Goal: Task Accomplishment & Management: Use online tool/utility

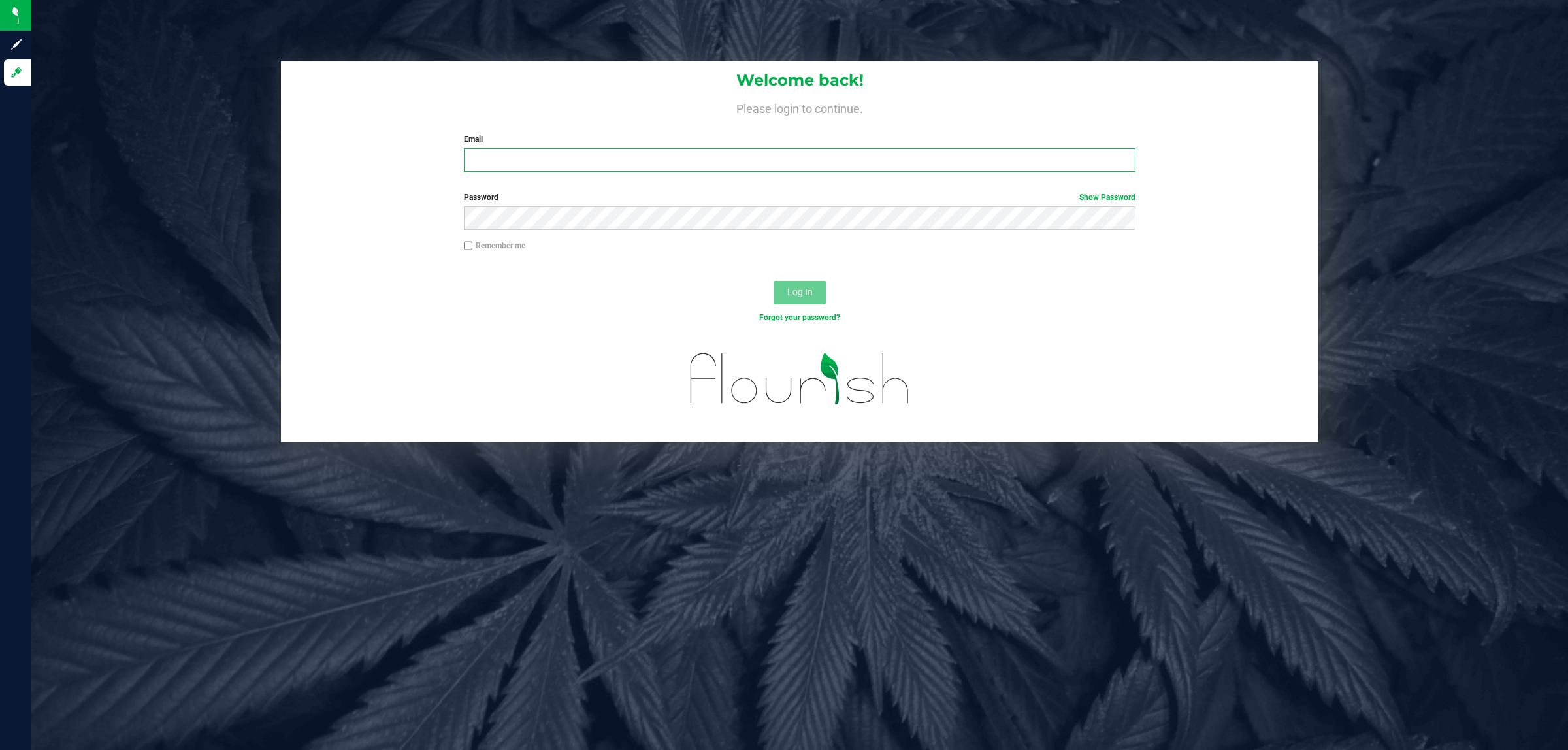
click at [585, 164] on input "Email" at bounding box center [800, 161] width 673 height 24
type input "[EMAIL_ADDRESS][DOMAIN_NAME]"
click at [773, 281] on button "Log In" at bounding box center [799, 293] width 52 height 24
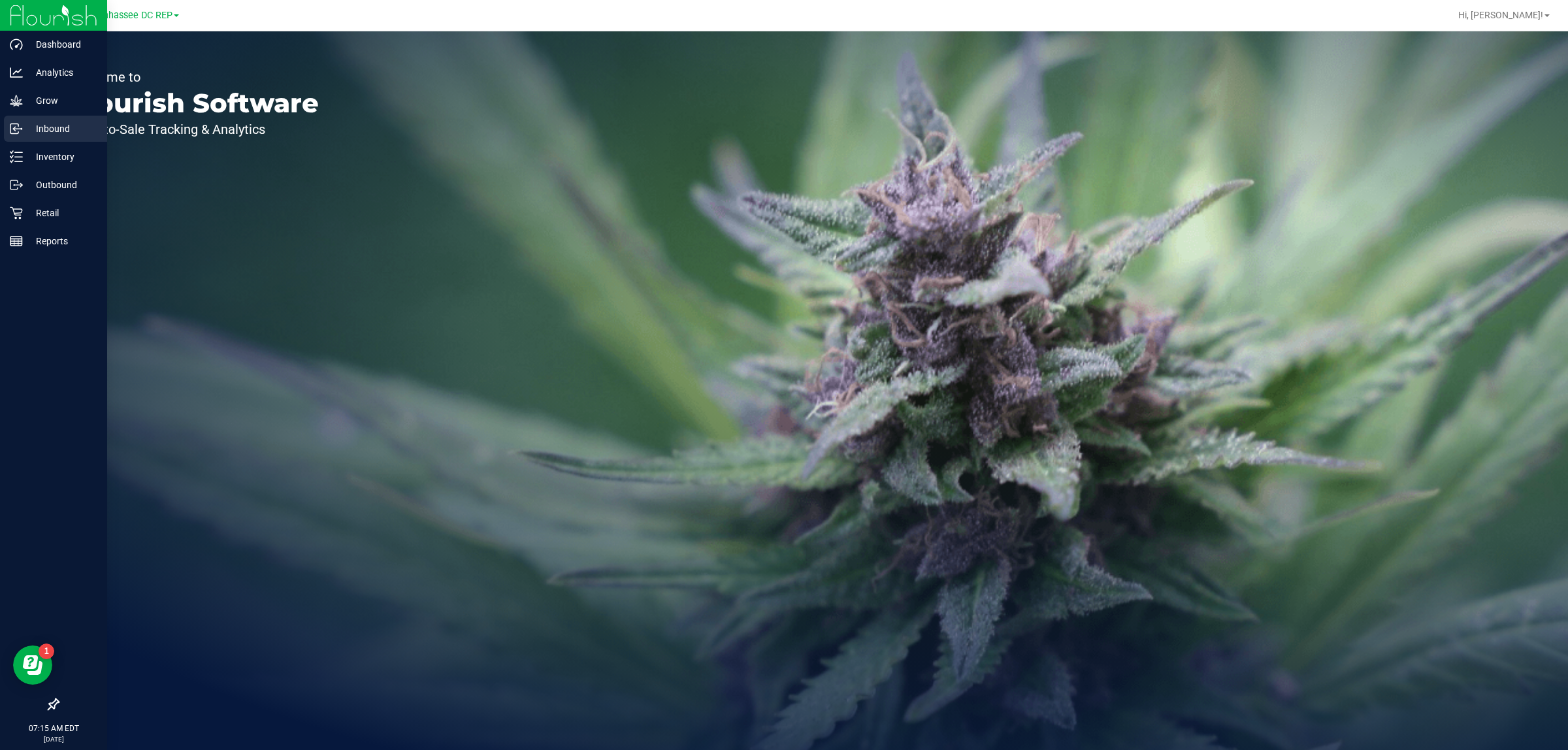
click at [69, 125] on p "Inbound" at bounding box center [62, 129] width 79 height 16
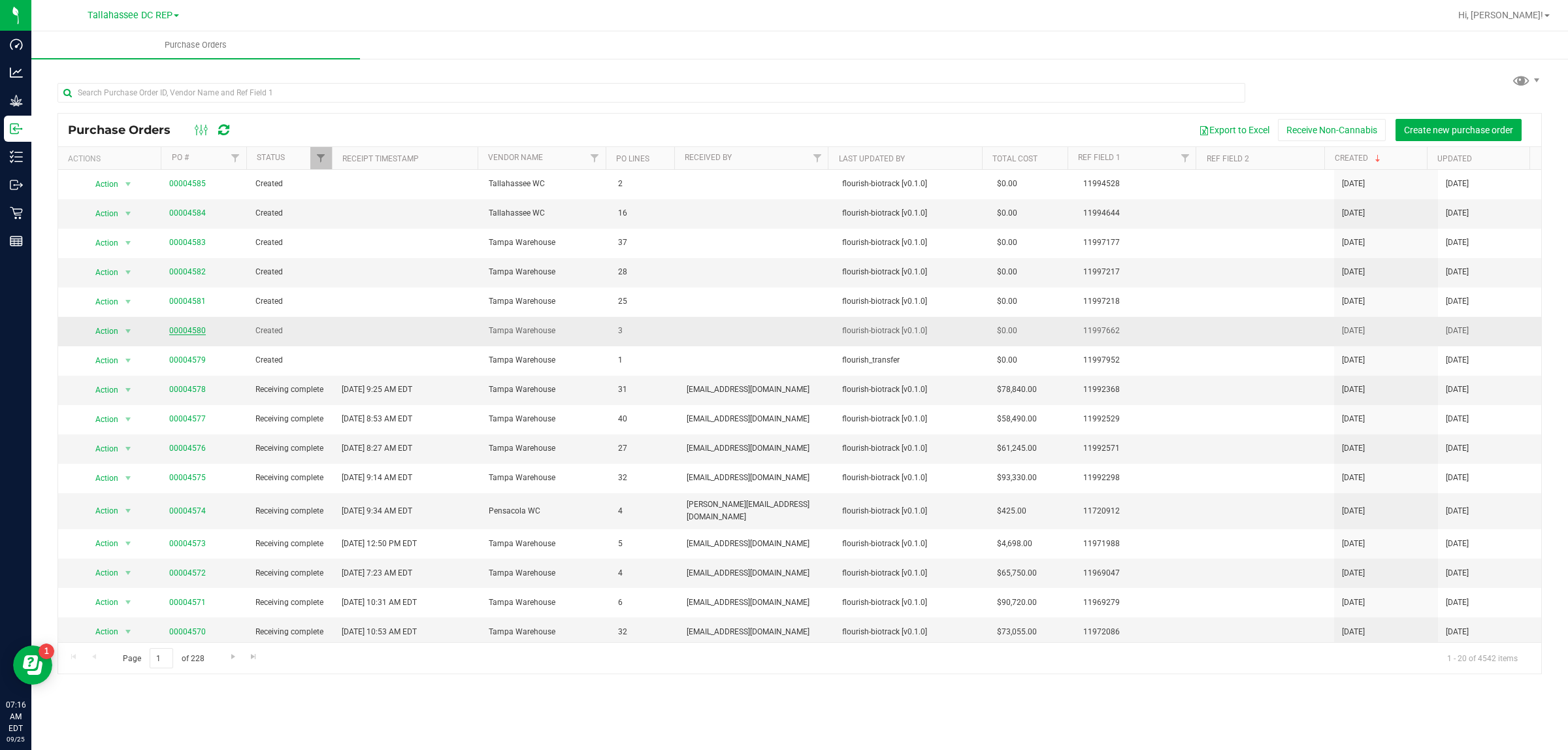
click at [193, 332] on link "00004580" at bounding box center [187, 330] width 36 height 9
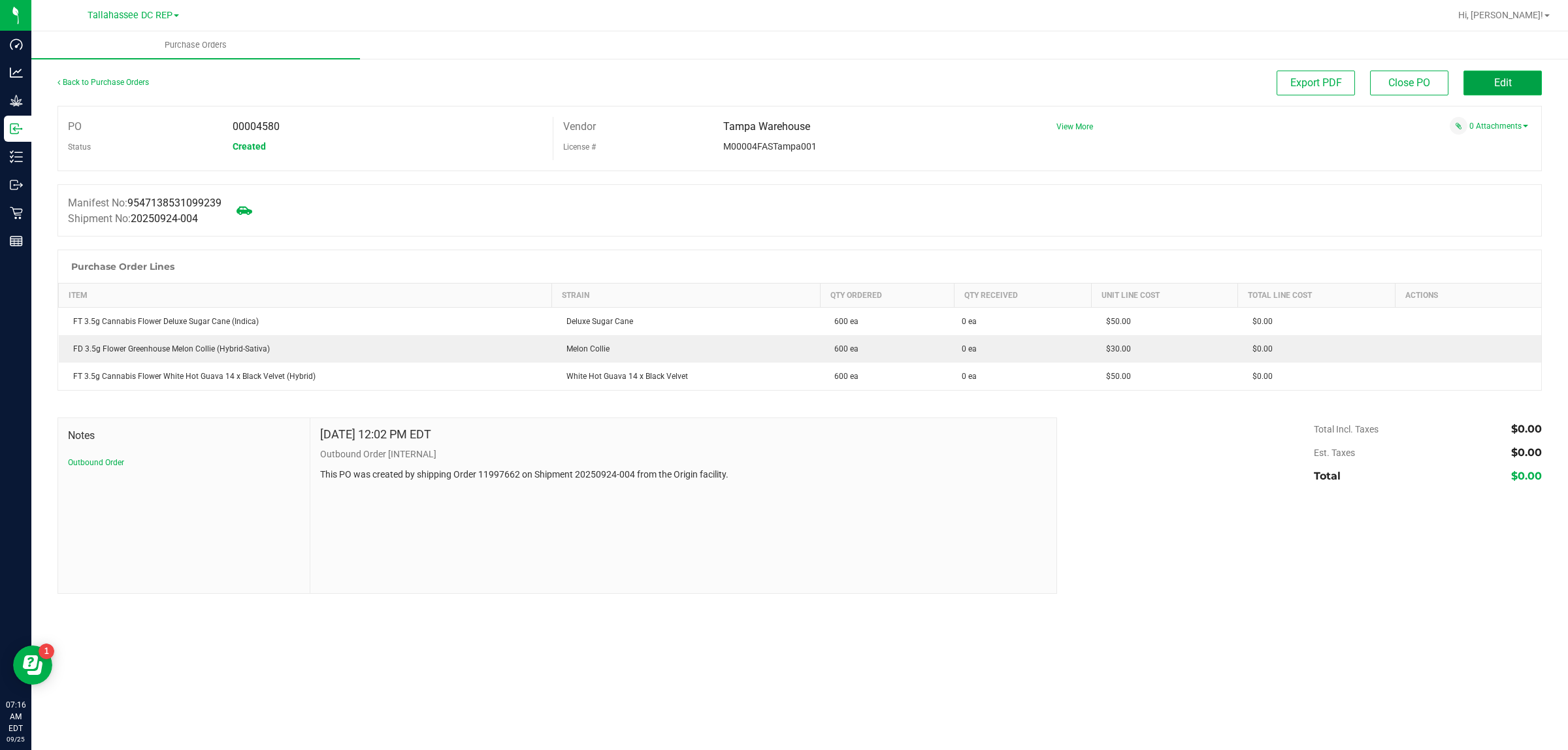
click at [1481, 81] on button "Edit" at bounding box center [1503, 83] width 79 height 25
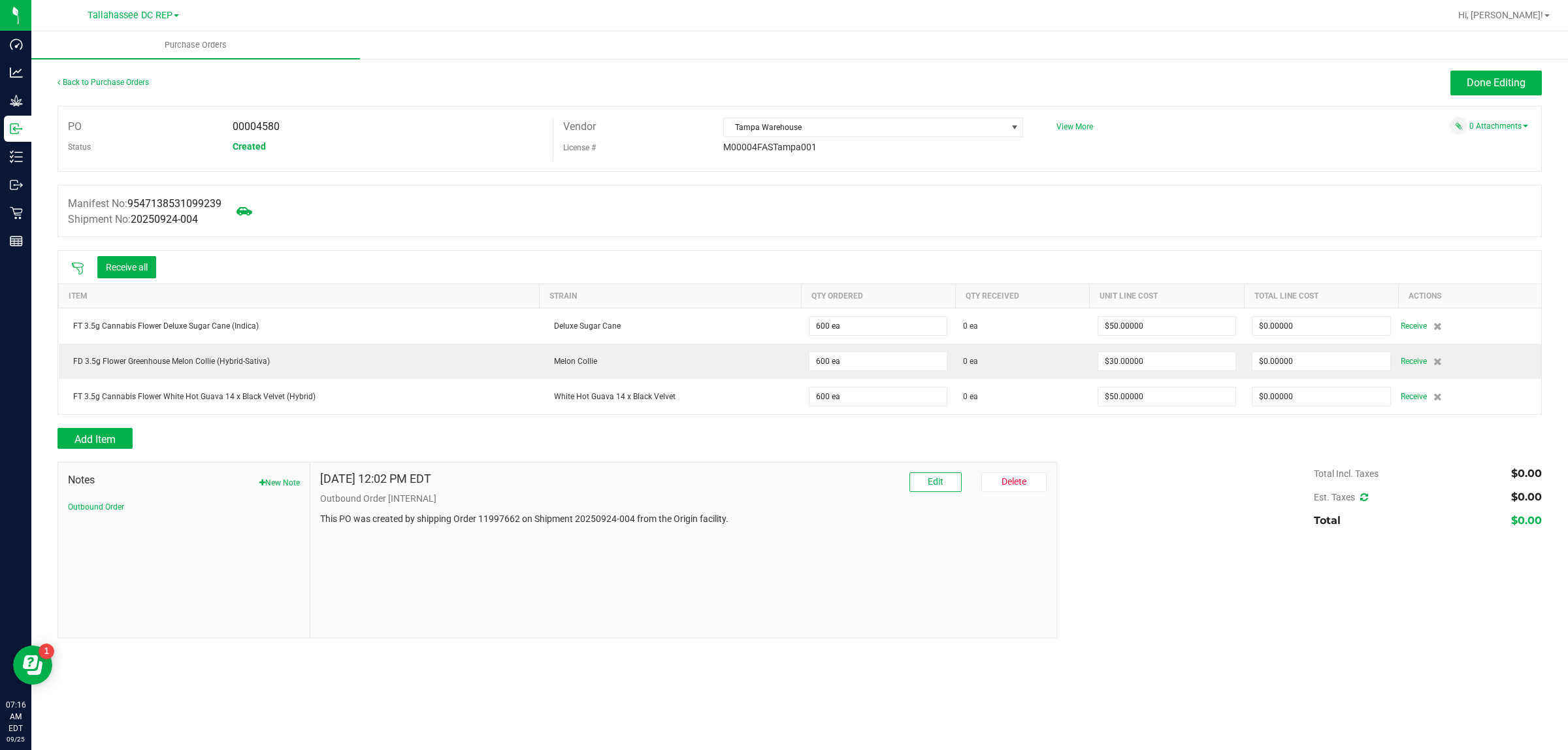
click at [77, 269] on icon at bounding box center [77, 268] width 13 height 13
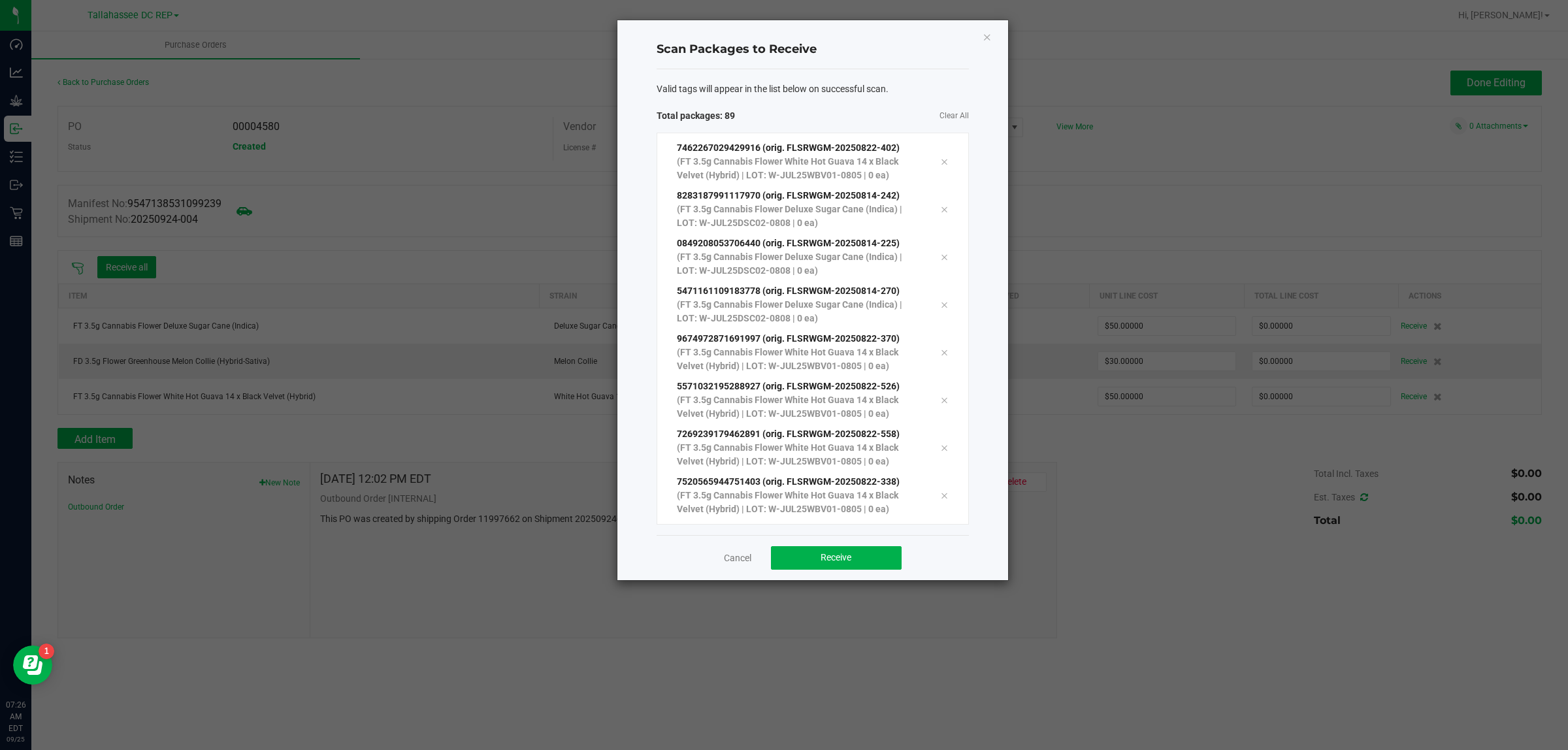
scroll to position [3888, 0]
click at [806, 570] on div "Cancel Receive" at bounding box center [813, 558] width 312 height 45
click at [806, 568] on button "Receive" at bounding box center [836, 558] width 131 height 24
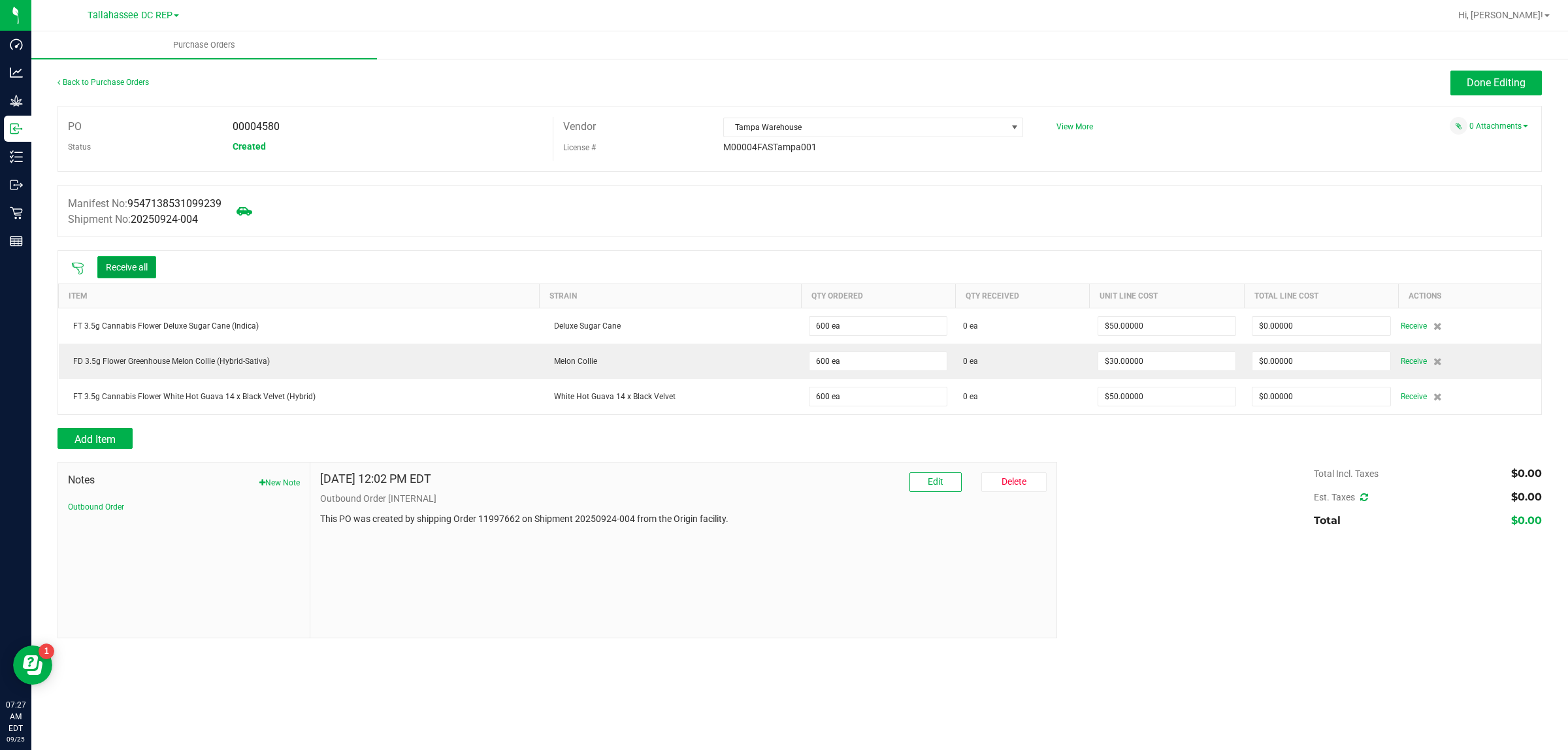
click at [131, 268] on button "Receive all" at bounding box center [127, 267] width 59 height 23
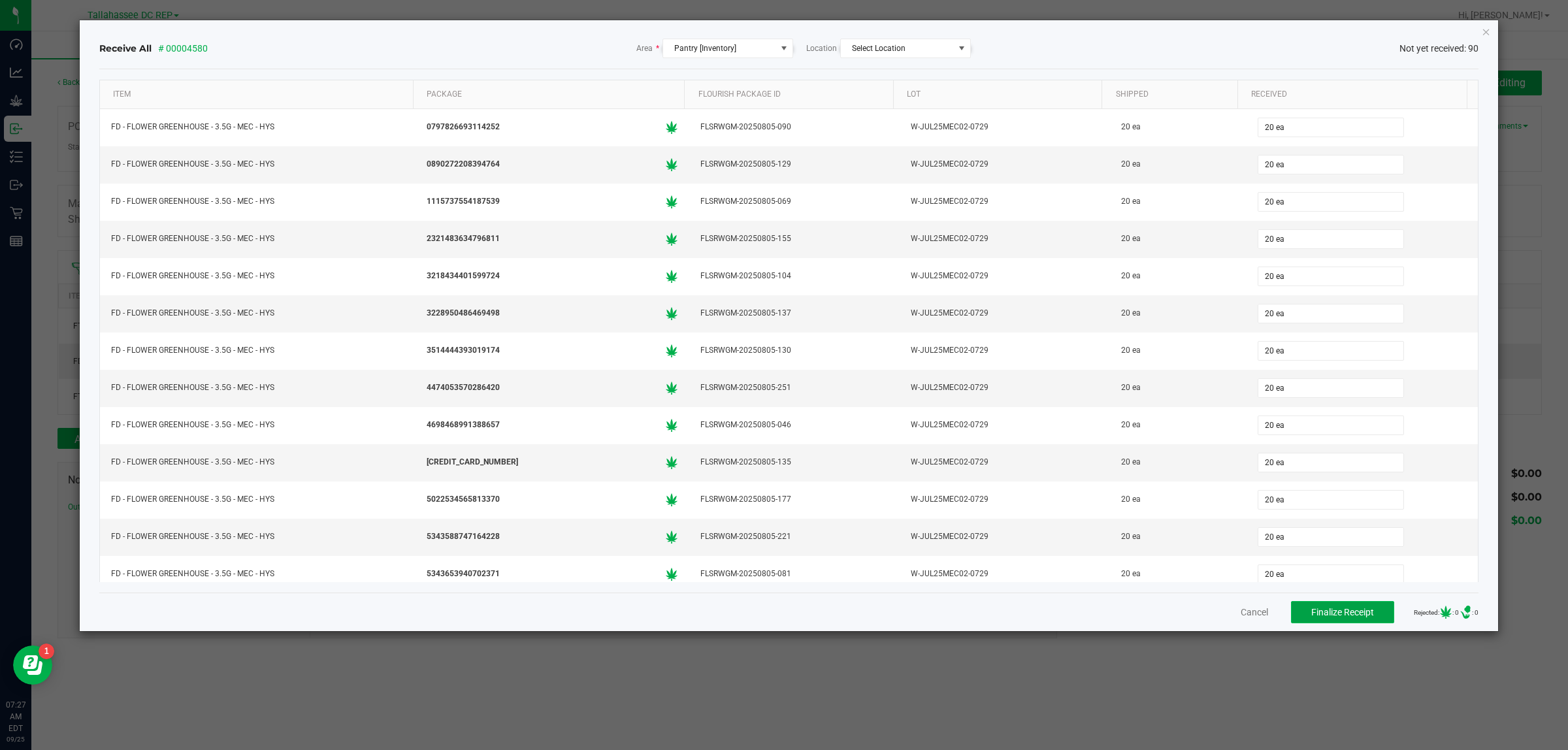
click at [1318, 614] on span "Finalize Receipt" at bounding box center [1342, 612] width 63 height 11
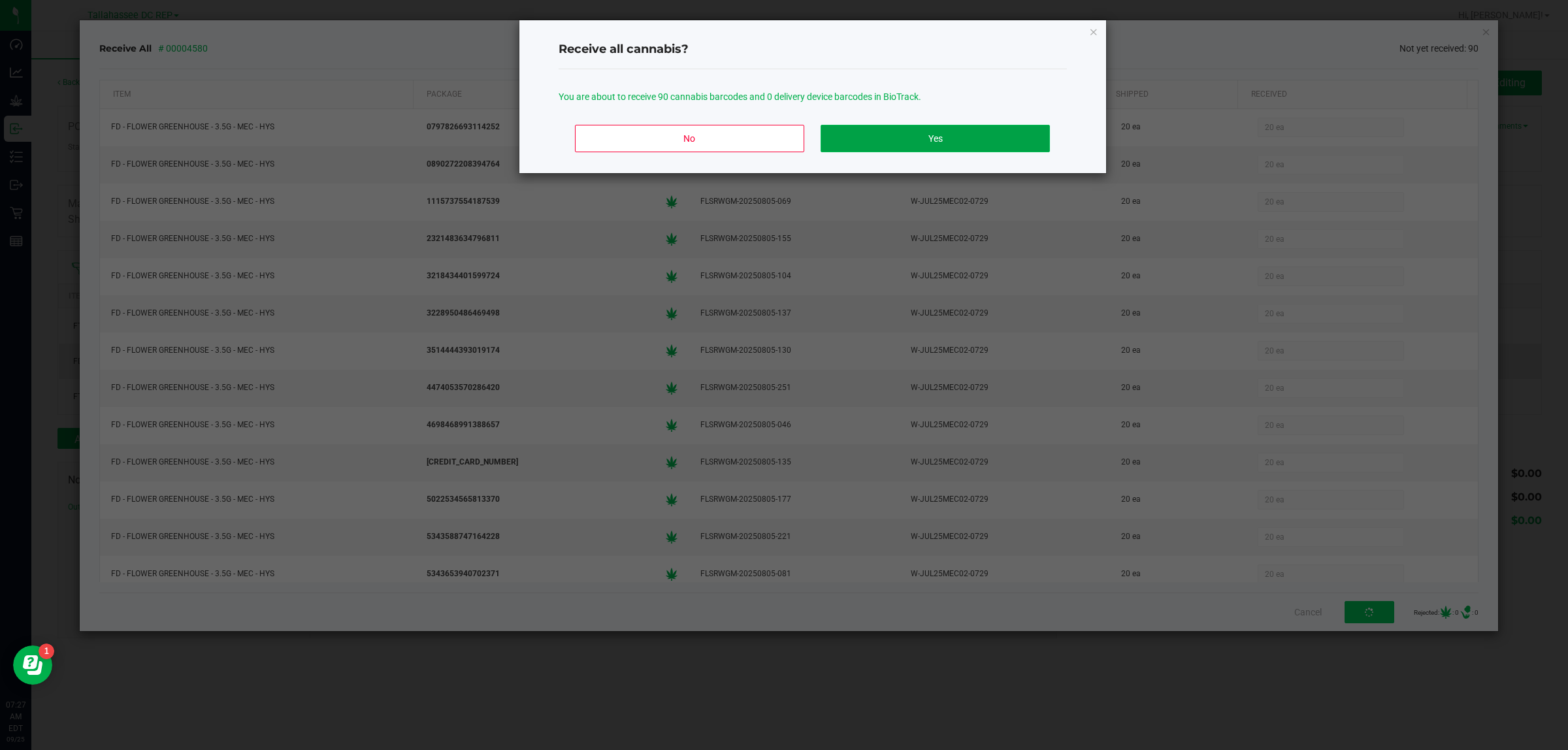
click at [959, 131] on button "Yes" at bounding box center [935, 139] width 229 height 28
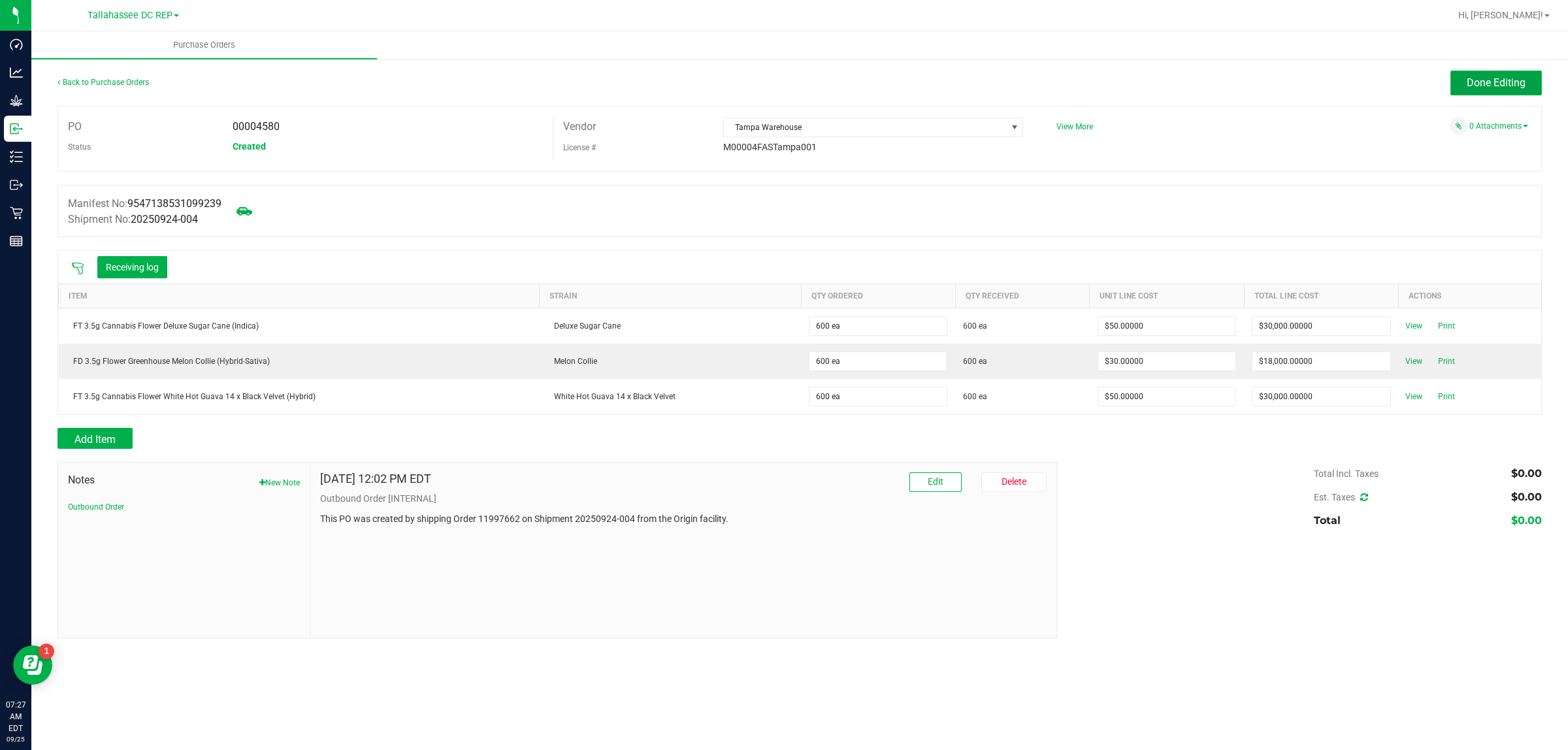
click at [1491, 72] on button "Done Editing" at bounding box center [1495, 83] width 92 height 25
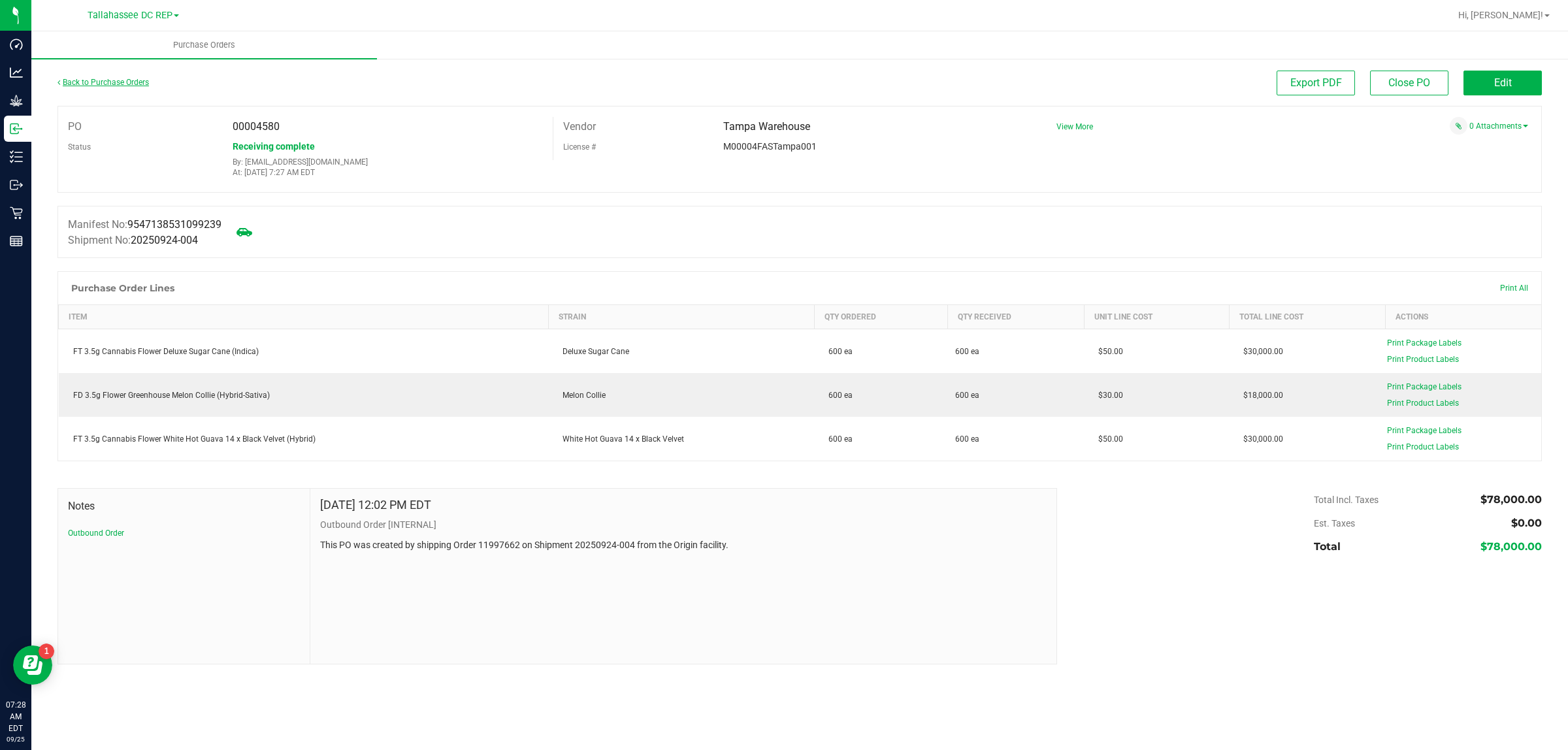
drag, startPoint x: 139, startPoint y: 74, endPoint x: 135, endPoint y: 81, distance: 8.1
click at [139, 75] on div "Back to Purchase Orders" at bounding box center [242, 83] width 371 height 24
click at [131, 85] on link "Back to Purchase Orders" at bounding box center [102, 82] width 92 height 9
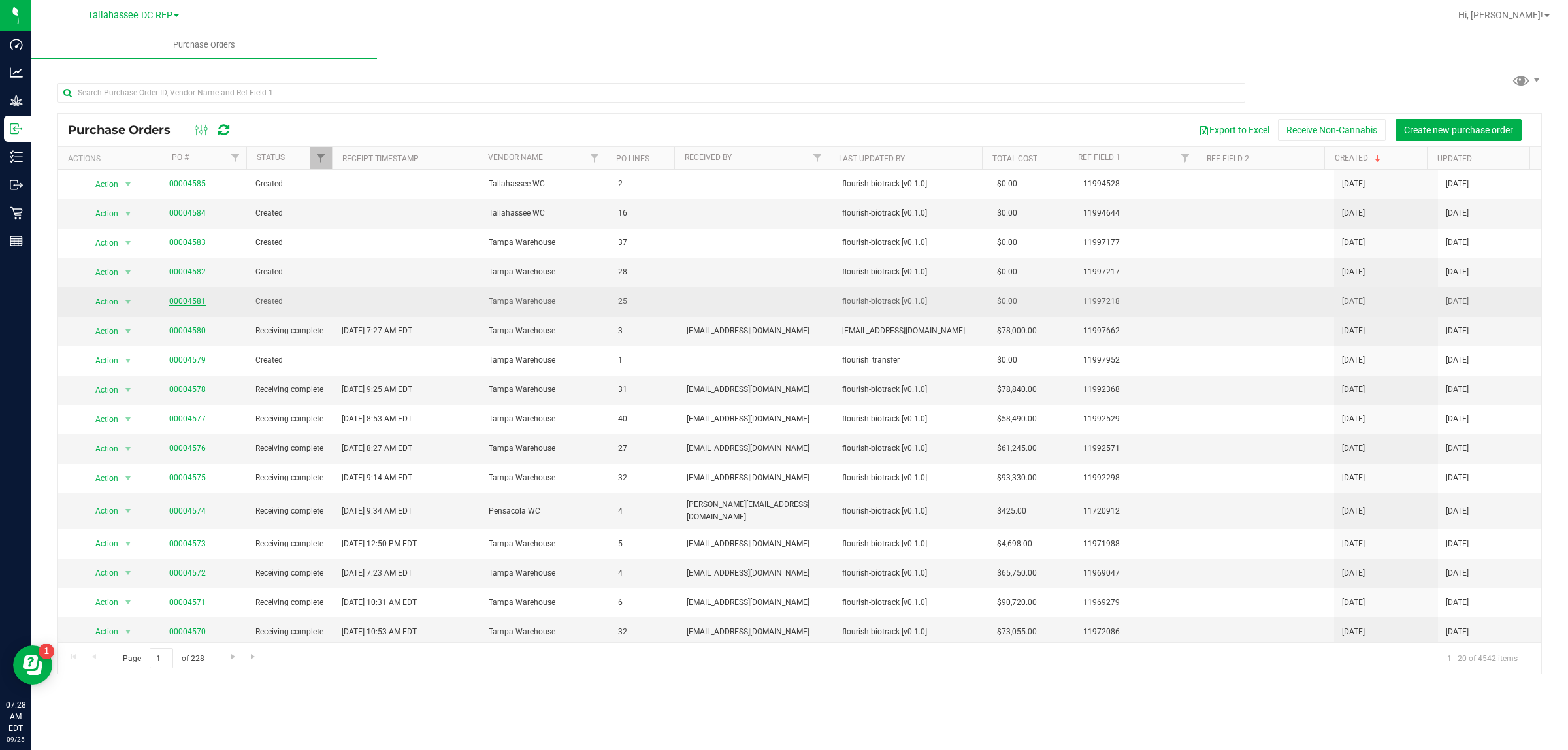
click at [183, 300] on link "00004581" at bounding box center [187, 301] width 36 height 9
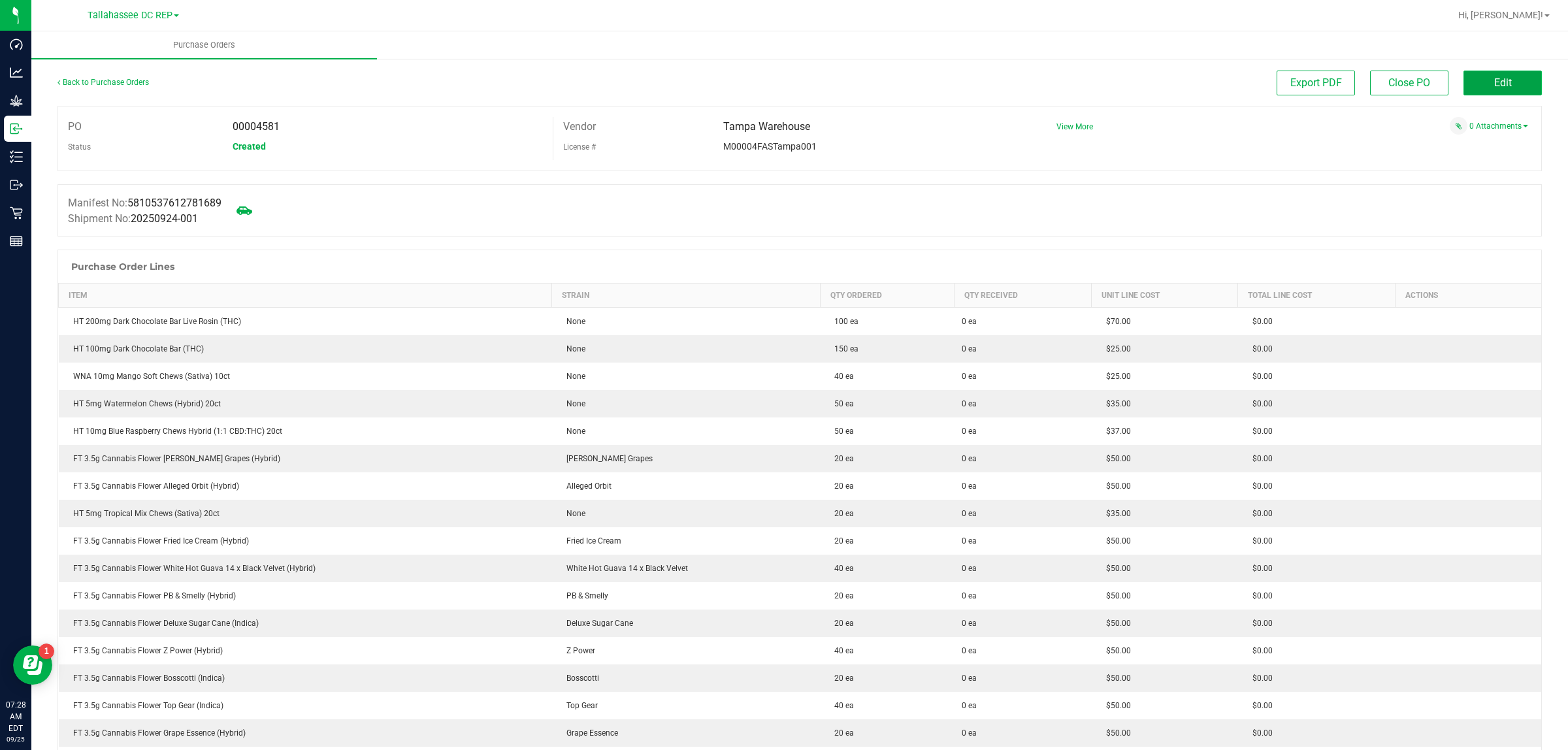
click at [1470, 81] on button "Edit" at bounding box center [1503, 83] width 79 height 25
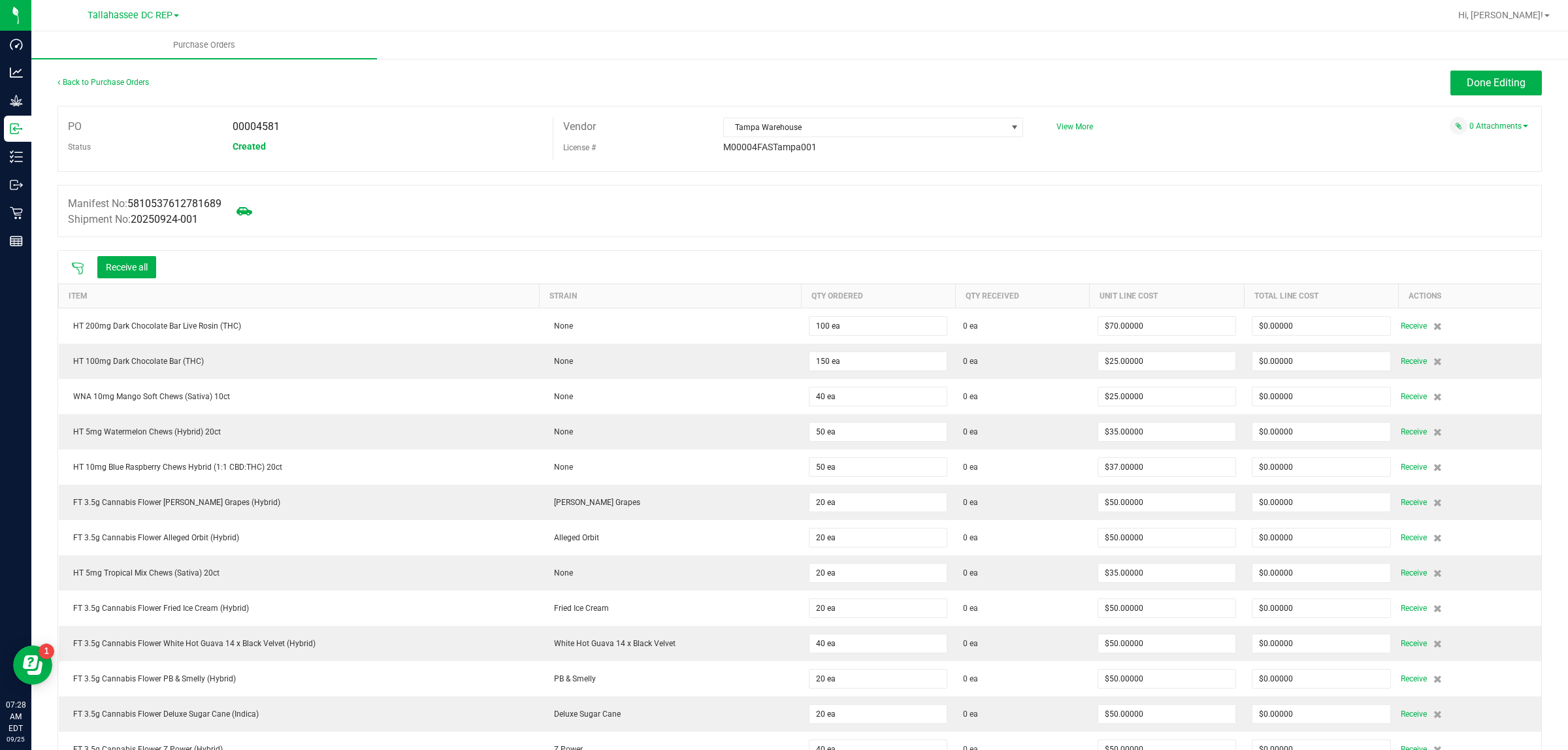
click at [80, 263] on div at bounding box center [78, 267] width 27 height 13
click at [79, 266] on icon at bounding box center [77, 268] width 13 height 13
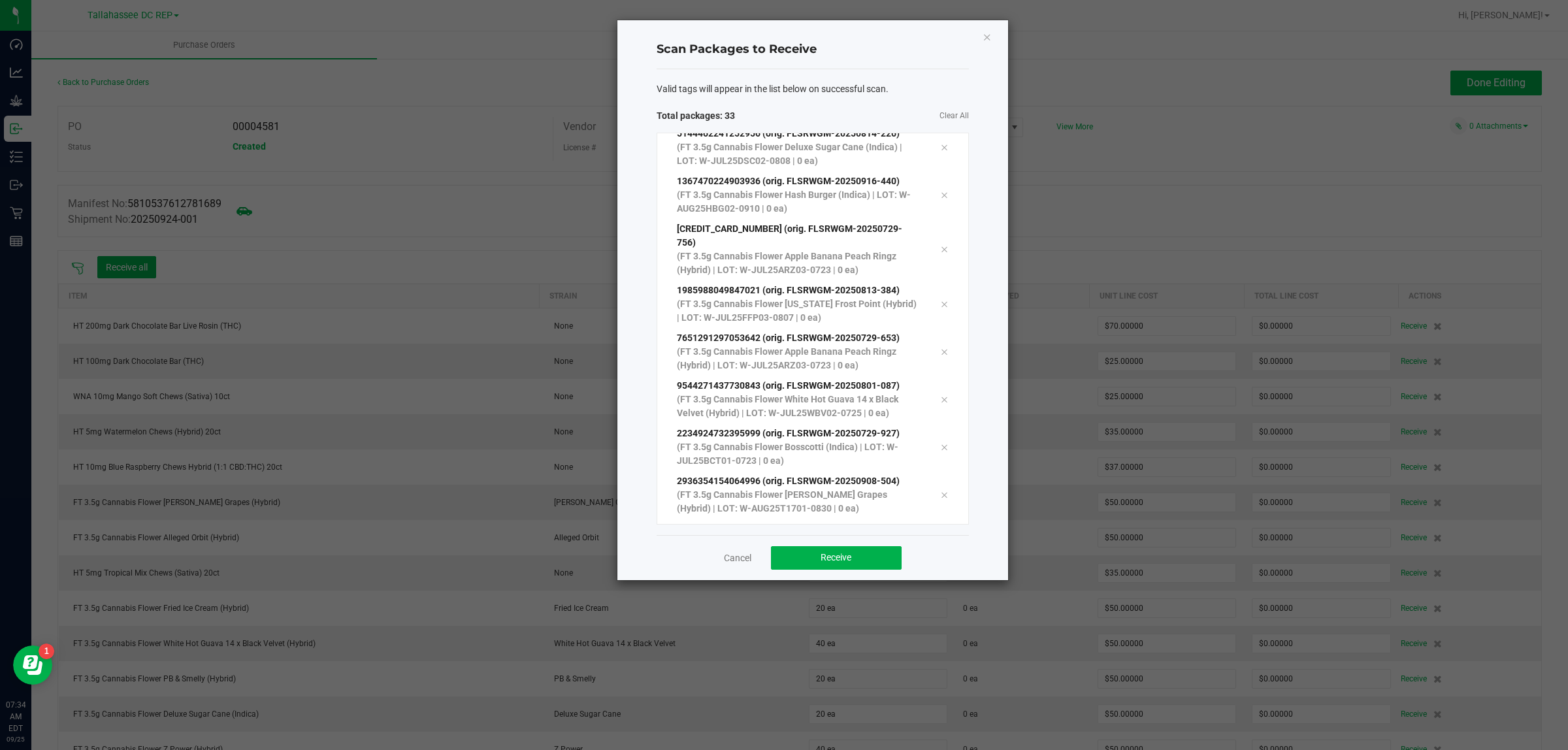
scroll to position [1216, 0]
click at [858, 570] on button "Receive" at bounding box center [836, 558] width 131 height 24
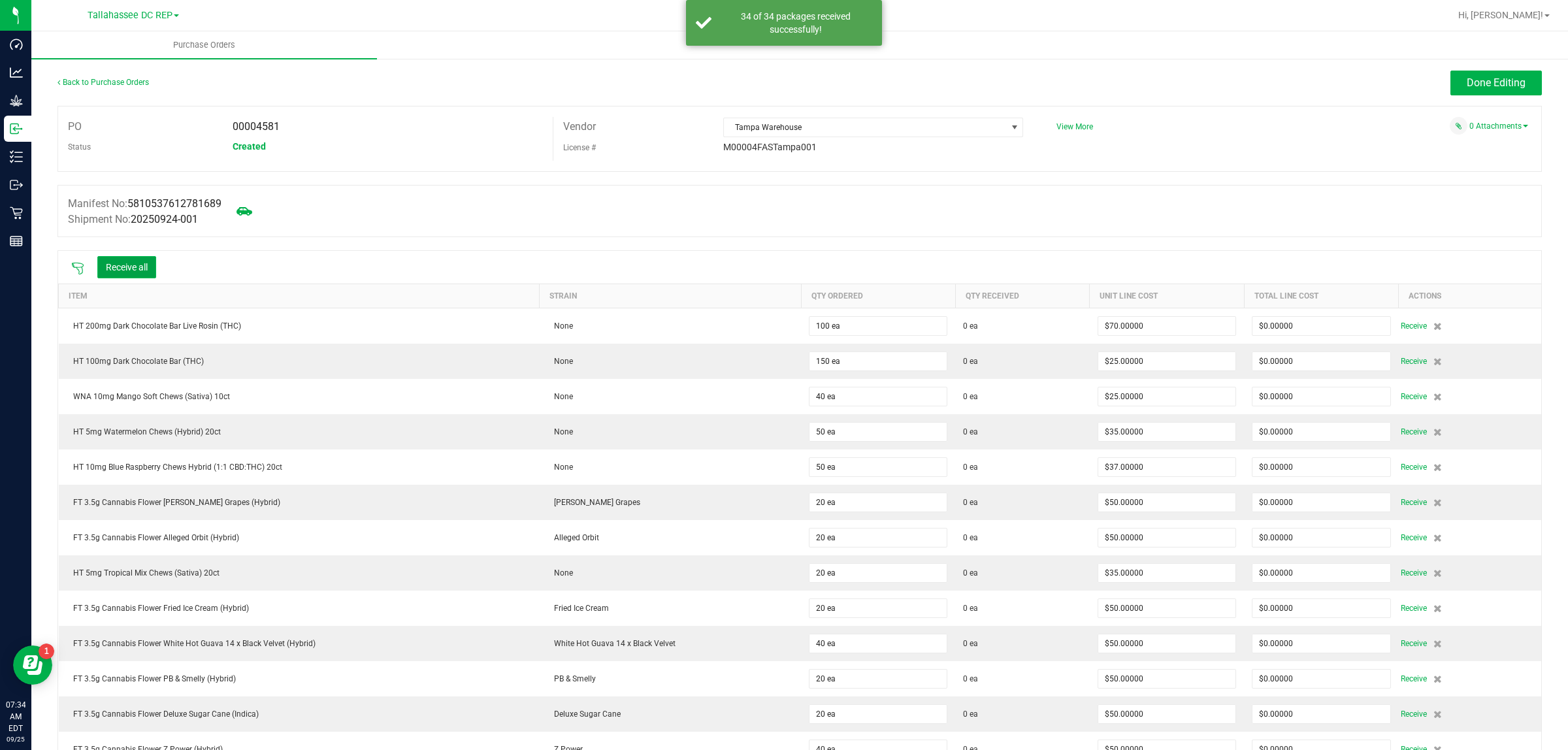
click at [131, 275] on button "Receive all" at bounding box center [127, 267] width 59 height 23
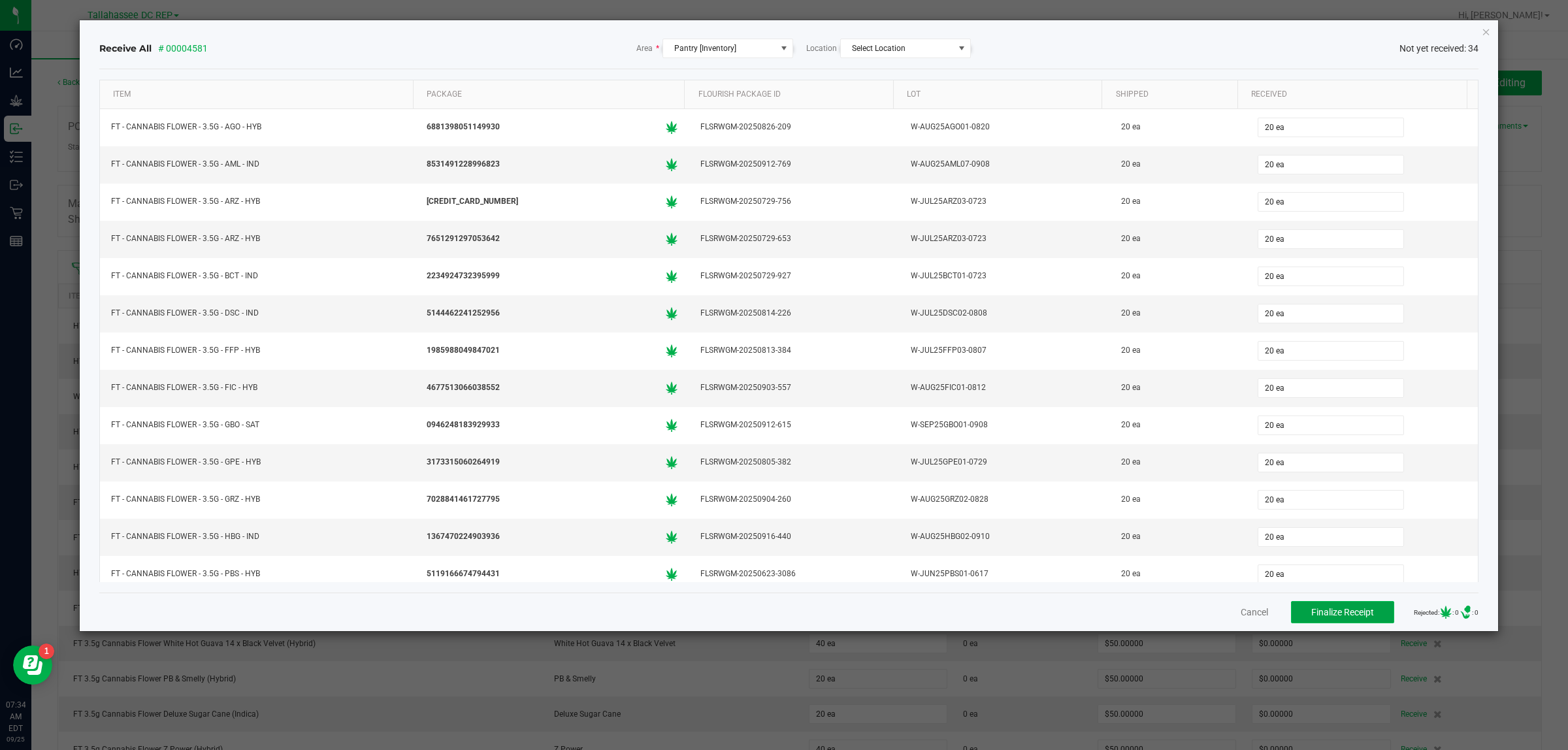
click at [1311, 612] on span "Finalize Receipt" at bounding box center [1342, 612] width 63 height 11
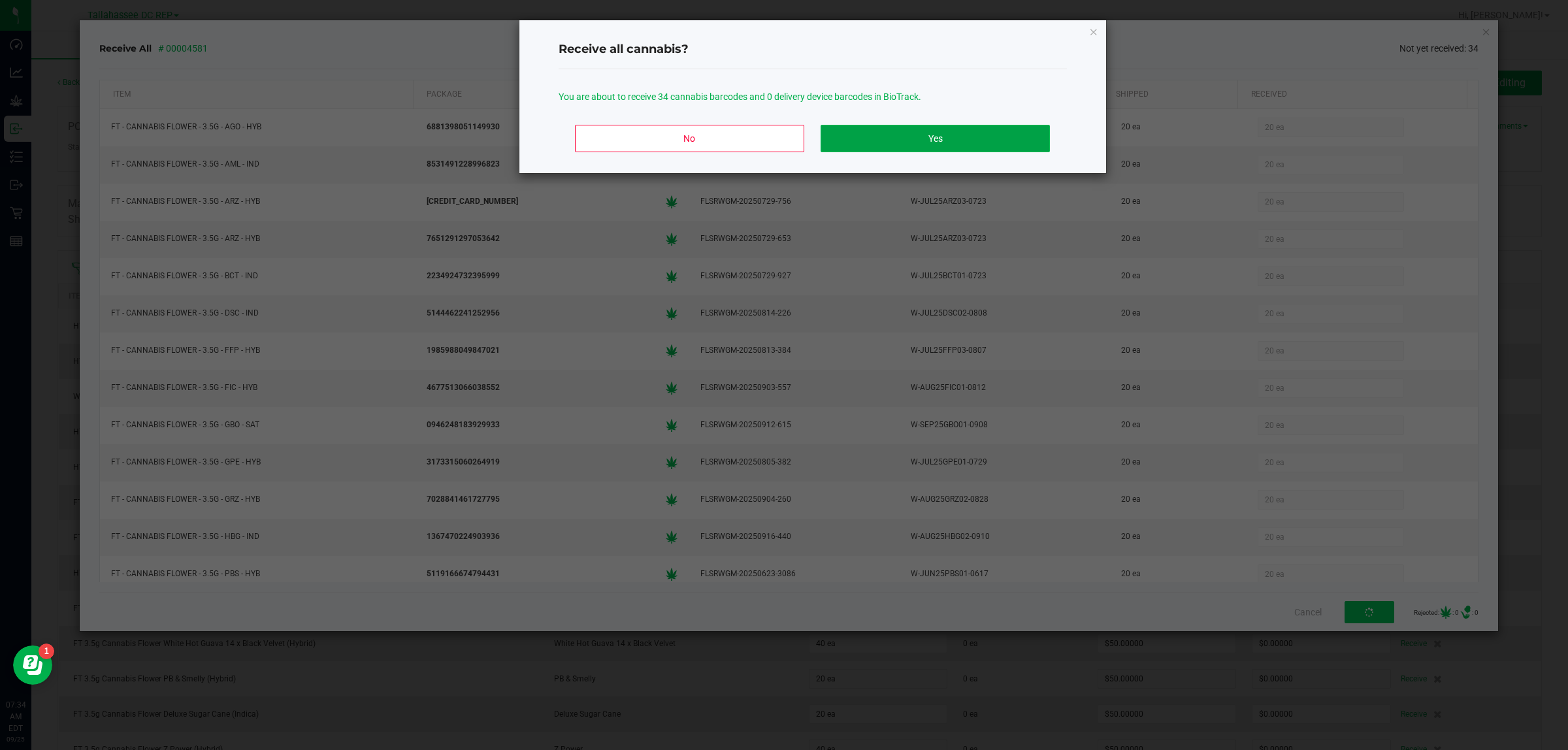
click at [901, 144] on button "Yes" at bounding box center [935, 139] width 229 height 28
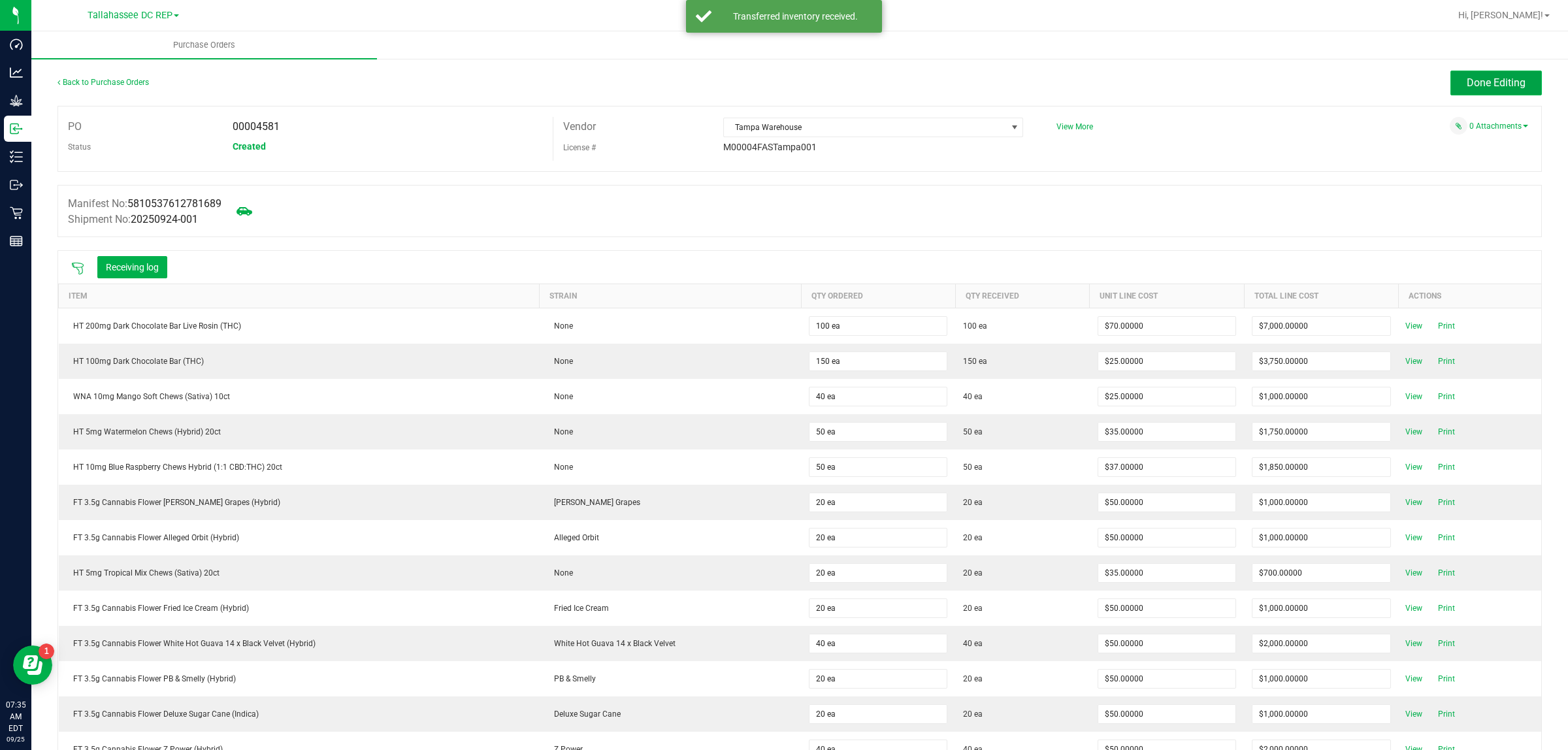
click at [1456, 73] on button "Done Editing" at bounding box center [1495, 83] width 92 height 25
